Goal: Navigation & Orientation: Find specific page/section

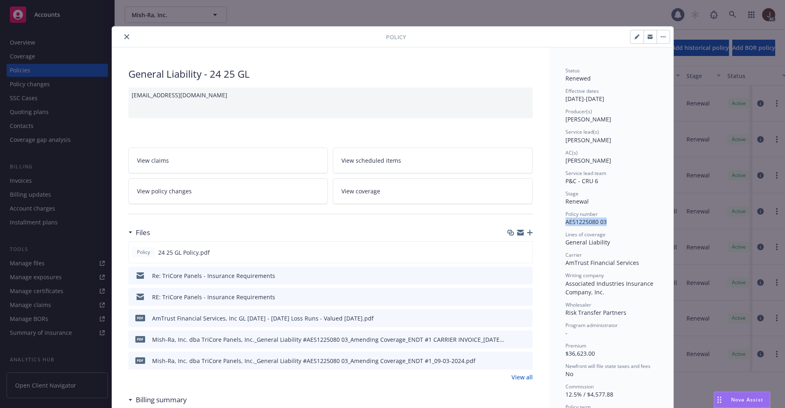
click at [124, 36] on icon "close" at bounding box center [126, 36] width 5 height 5
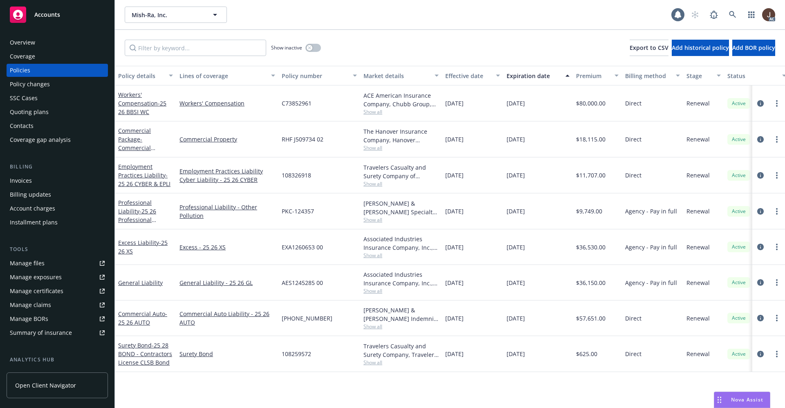
click at [372, 20] on div "Mish-Ra, Inc. Mish-Ra, Inc." at bounding box center [398, 15] width 547 height 16
